Goal: Check status: Check status

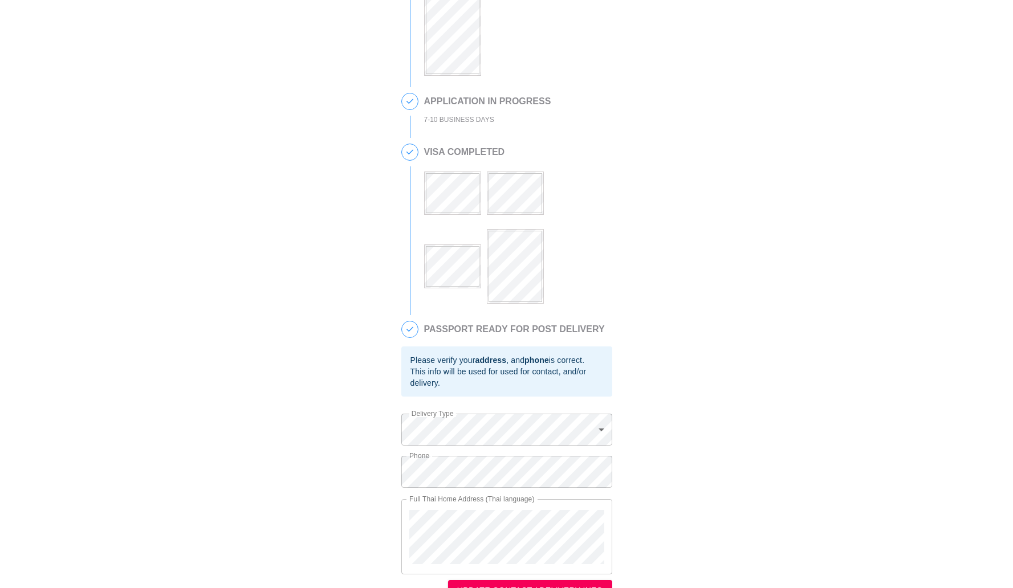
scroll to position [222, 0]
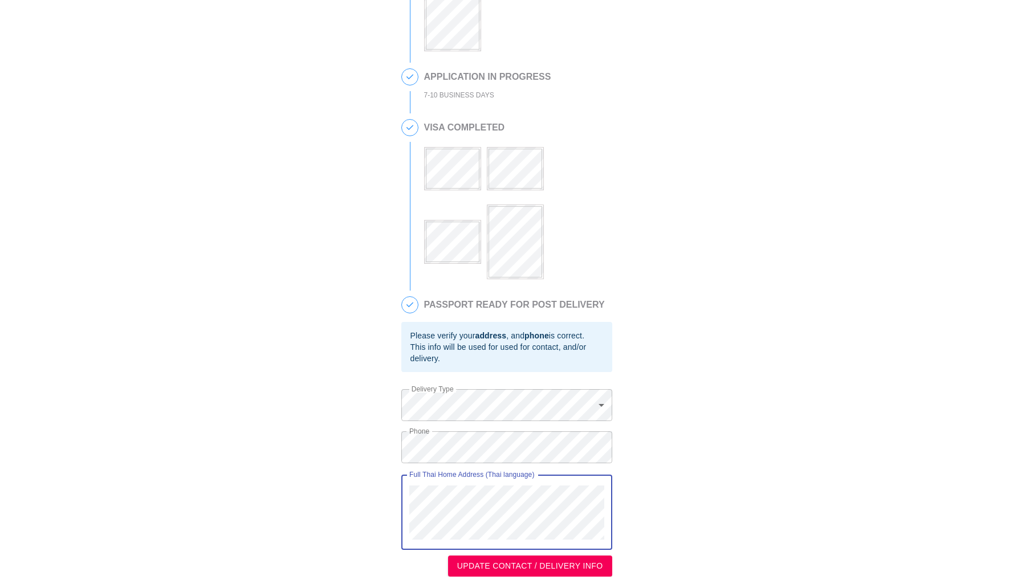
click at [403, 490] on div "Full Thai Home Address (Thai language)" at bounding box center [506, 512] width 211 height 75
